Goal: Answer question/provide support: Share knowledge or assist other users

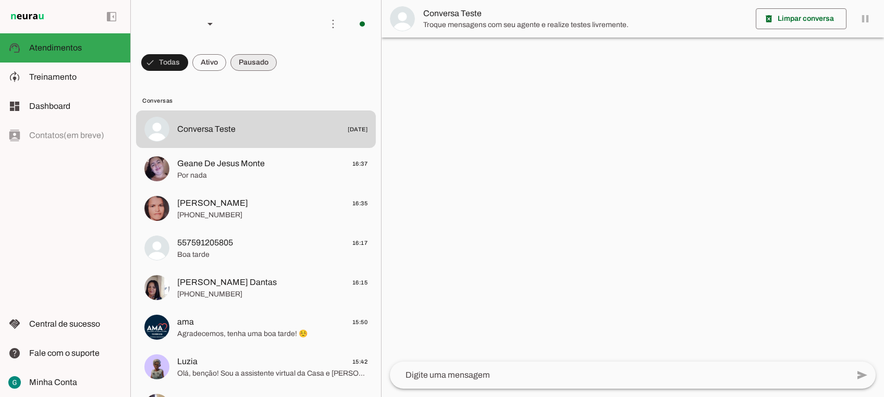
click at [188, 59] on span at bounding box center [164, 62] width 47 height 25
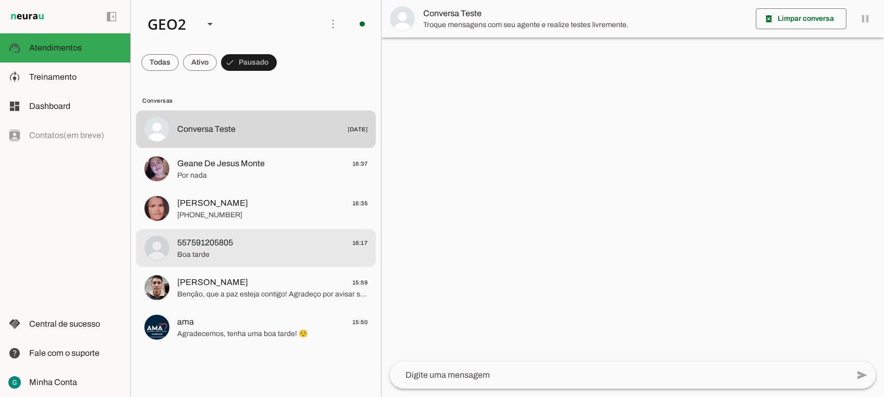
click at [244, 241] on span "557591205805 16:17" at bounding box center [272, 243] width 190 height 13
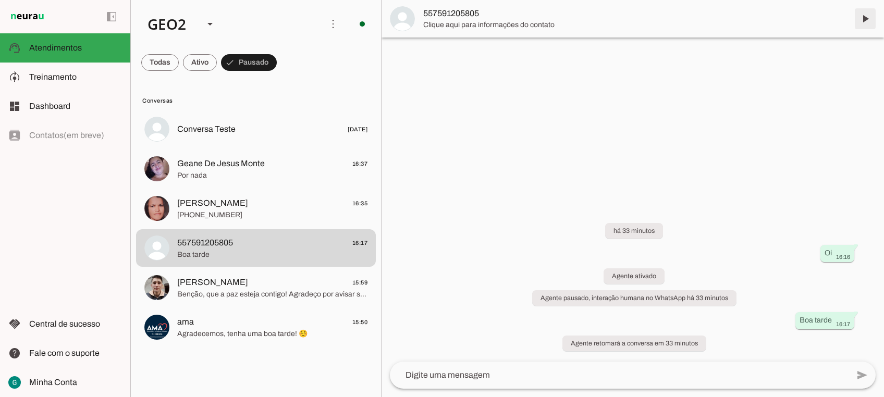
click at [862, 15] on span at bounding box center [865, 18] width 25 height 25
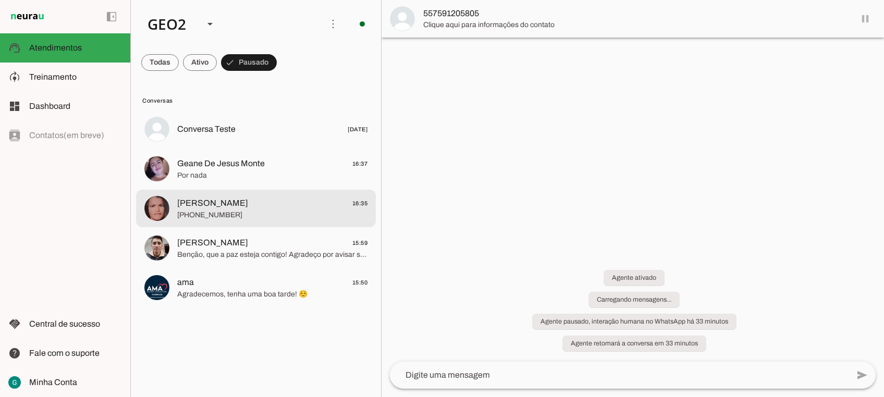
click at [220, 205] on span "[PERSON_NAME]" at bounding box center [212, 203] width 71 height 13
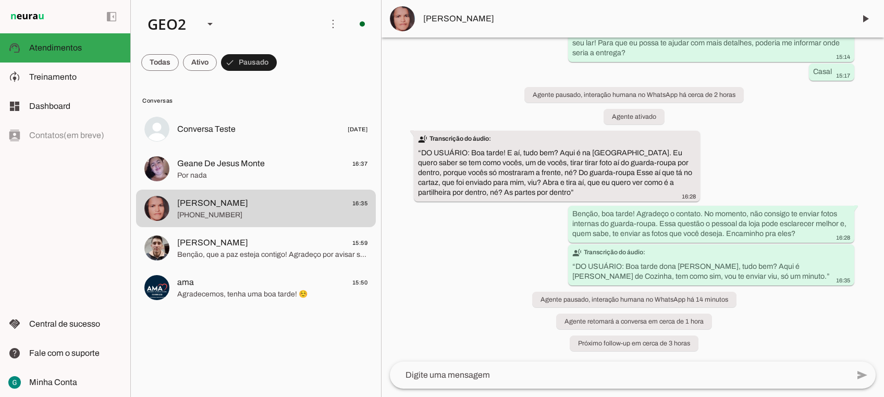
scroll to position [13046, 0]
click at [867, 20] on span at bounding box center [865, 18] width 25 height 25
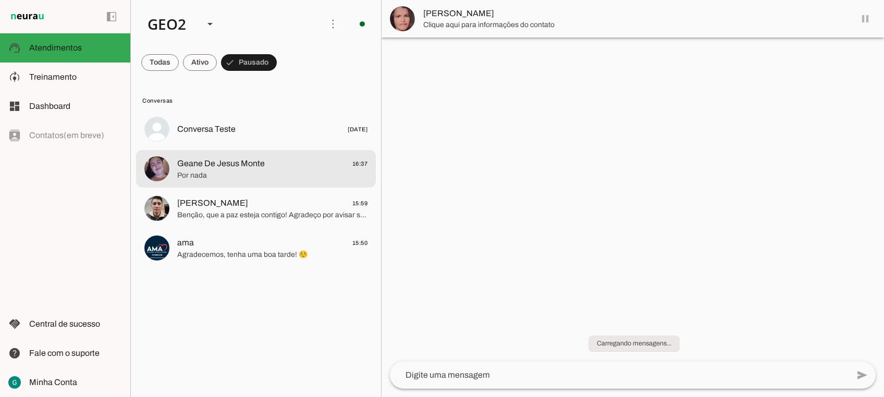
scroll to position [0, 0]
click at [211, 167] on span "Geane De Jesus Monte" at bounding box center [221, 163] width 88 height 13
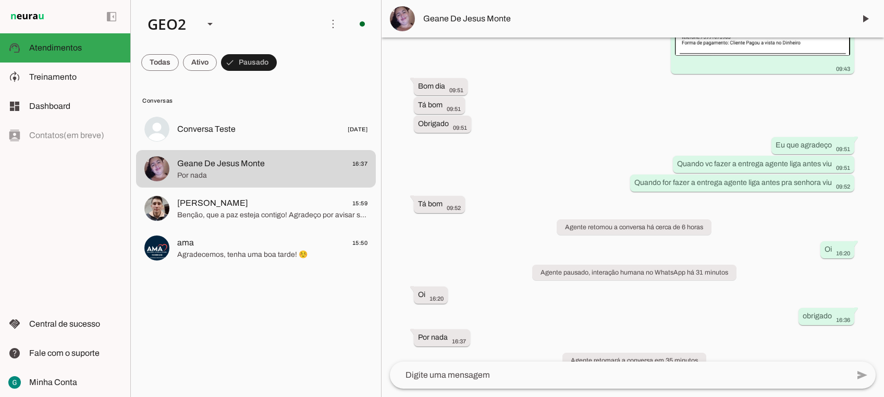
scroll to position [323, 0]
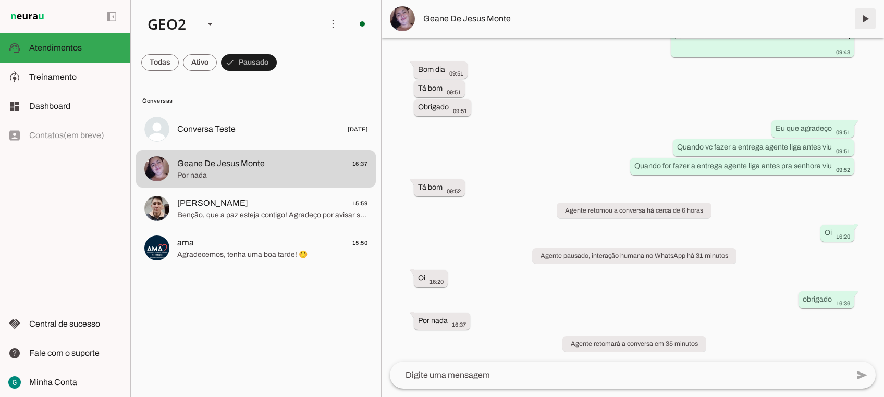
click at [868, 21] on span at bounding box center [865, 18] width 25 height 25
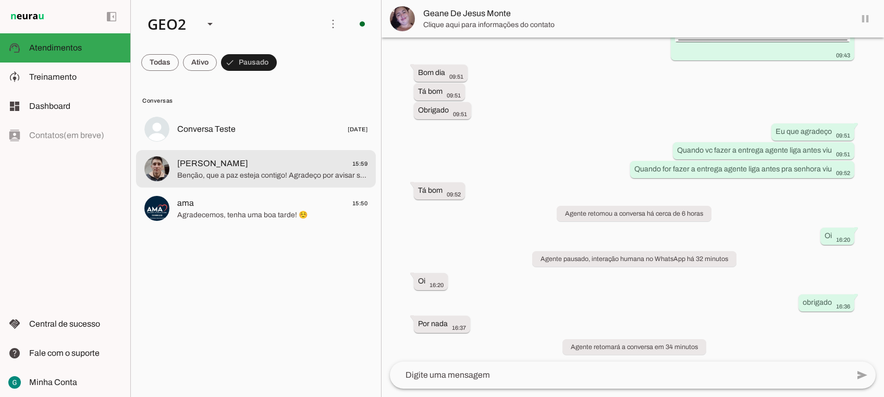
scroll to position [0, 0]
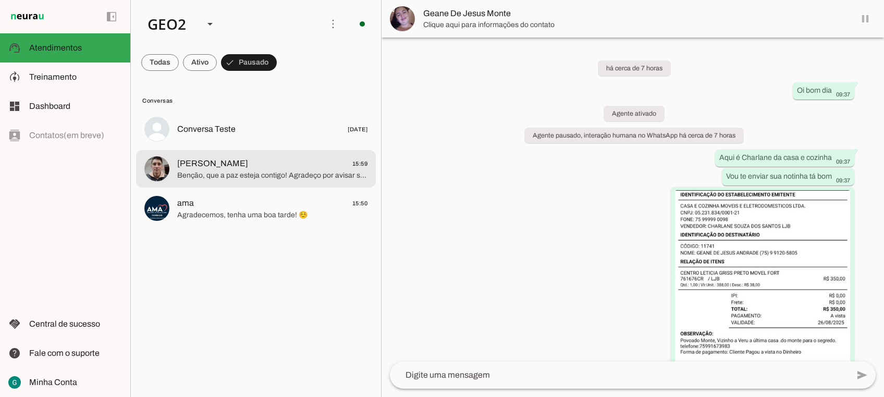
click at [254, 173] on span "Benção, que a paz esteja contigo! Agradeço por avisar sobre o atraso, está tudo…" at bounding box center [272, 176] width 190 height 10
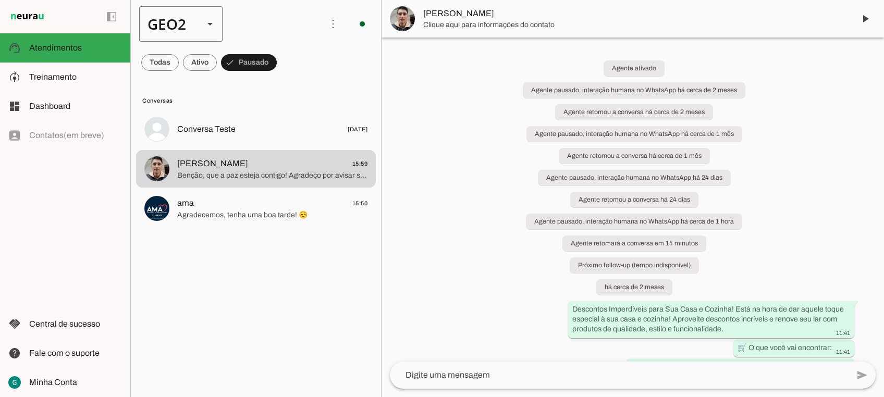
click at [179, 30] on div "GEO2" at bounding box center [167, 23] width 56 height 35
click at [0, 0] on slot "GEO1" at bounding box center [0, 0] width 0 height 0
type md-outlined-select "00zDXm0alVRWuMV8ioHb"
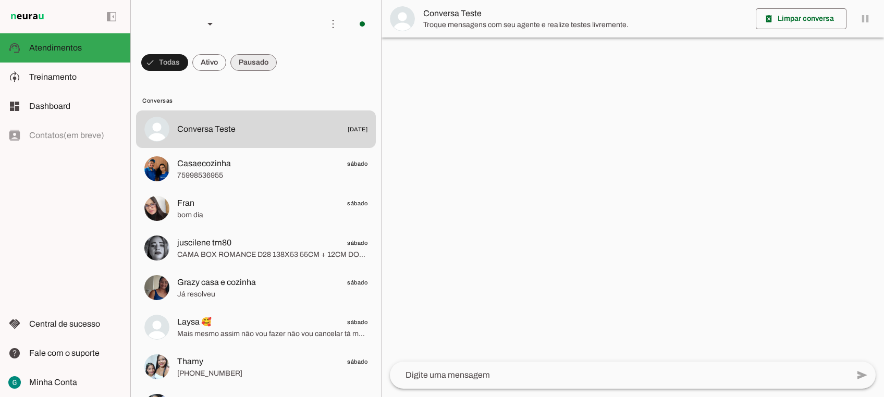
click at [188, 62] on span at bounding box center [164, 62] width 47 height 25
